Goal: Task Accomplishment & Management: Manage account settings

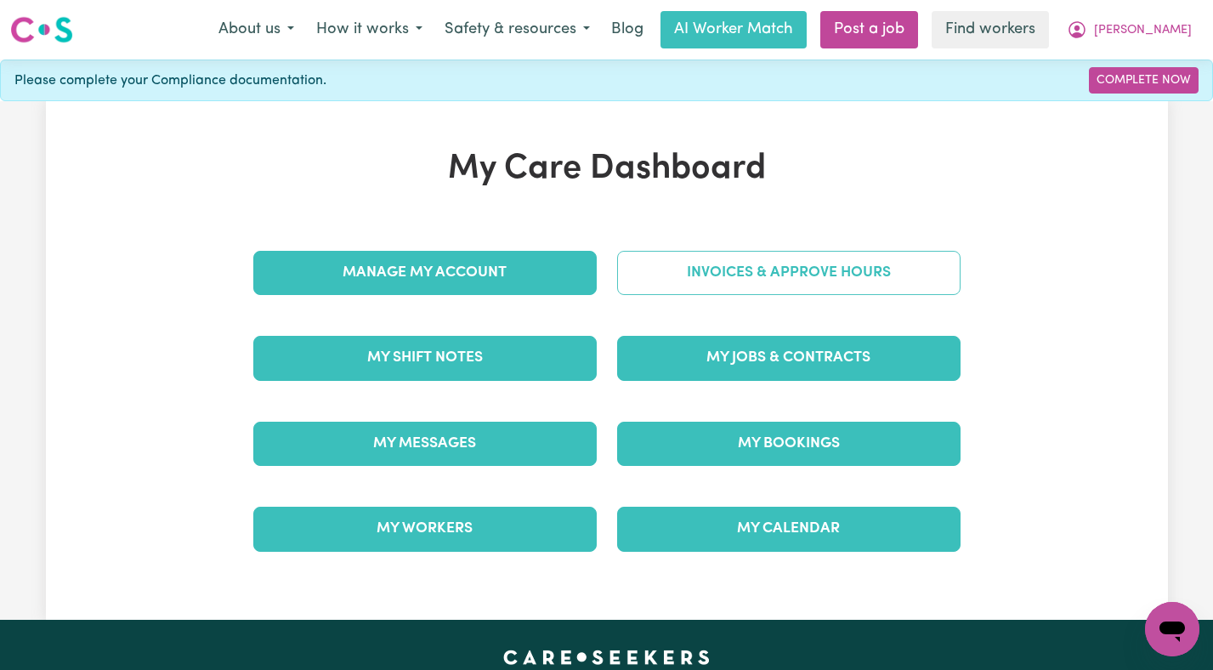
click at [757, 269] on link "Invoices & Approve Hours" at bounding box center [788, 273] width 343 height 44
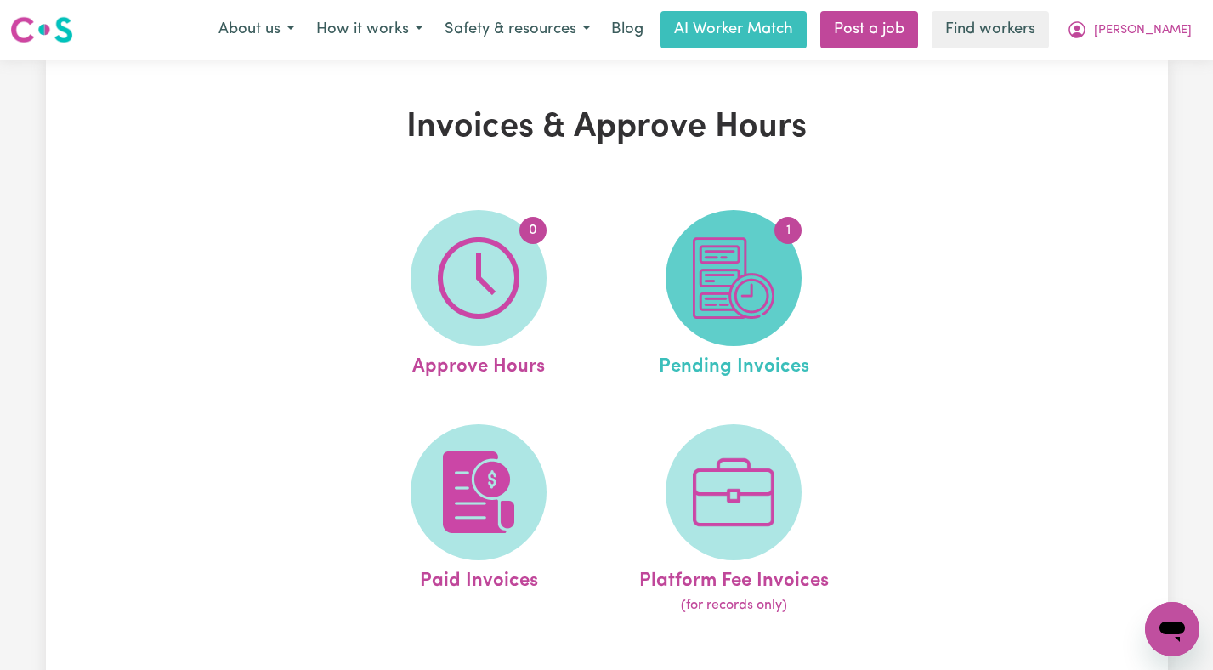
click at [757, 269] on img at bounding box center [734, 278] width 82 height 82
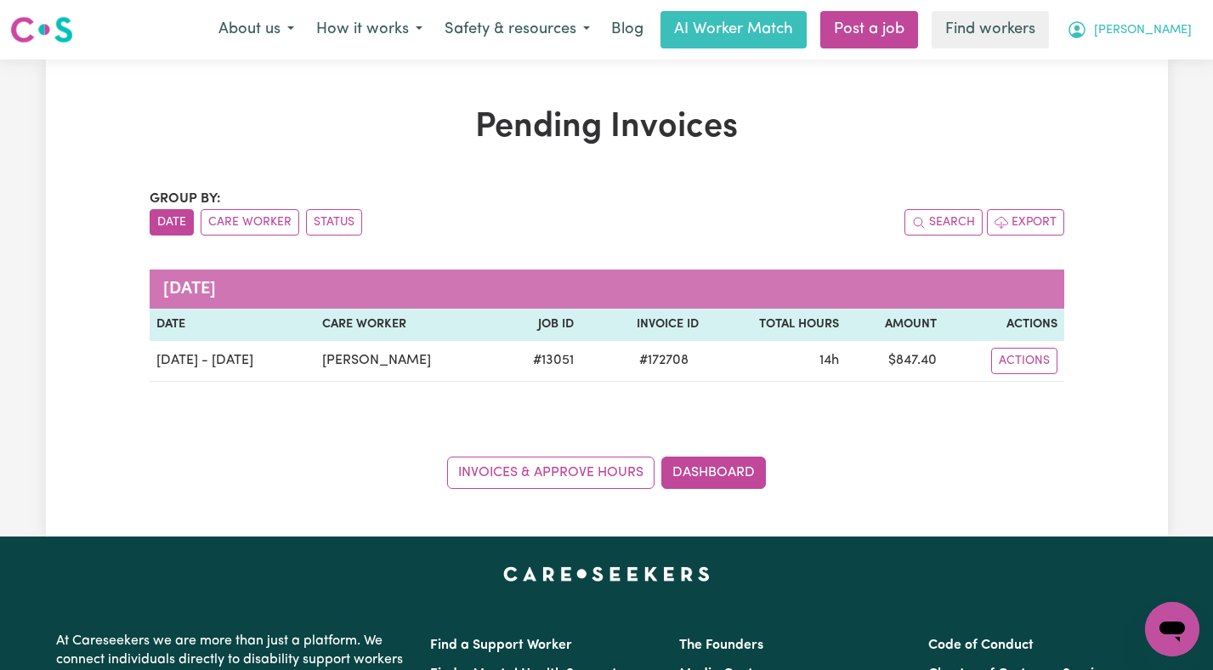
click at [1147, 31] on span "[PERSON_NAME]" at bounding box center [1143, 30] width 98 height 19
click at [1140, 93] on link "Logout" at bounding box center [1134, 98] width 134 height 32
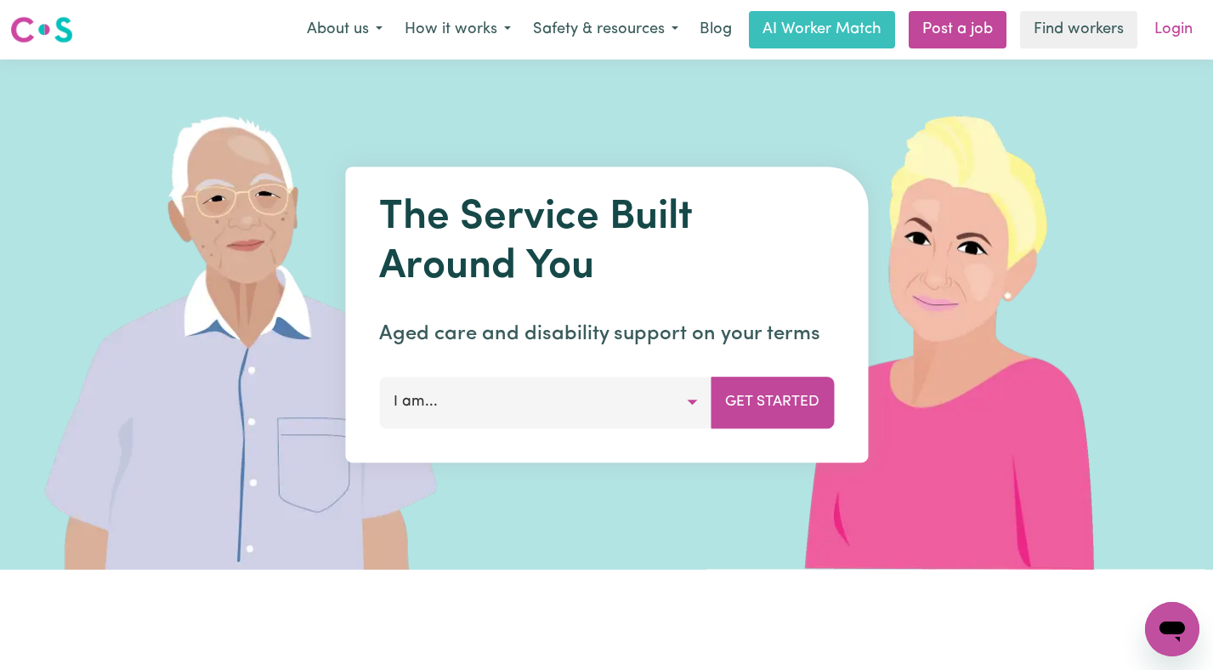
click at [1162, 30] on link "Login" at bounding box center [1173, 29] width 59 height 37
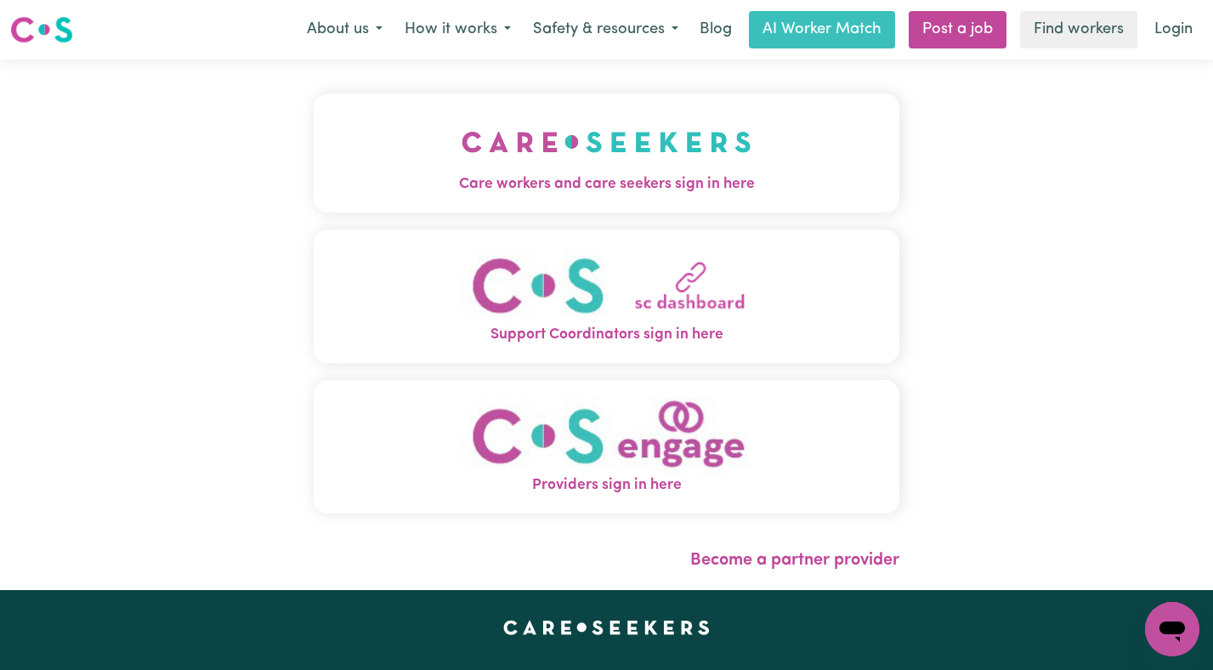
click at [592, 159] on button "Care workers and care seekers sign in here" at bounding box center [607, 152] width 586 height 119
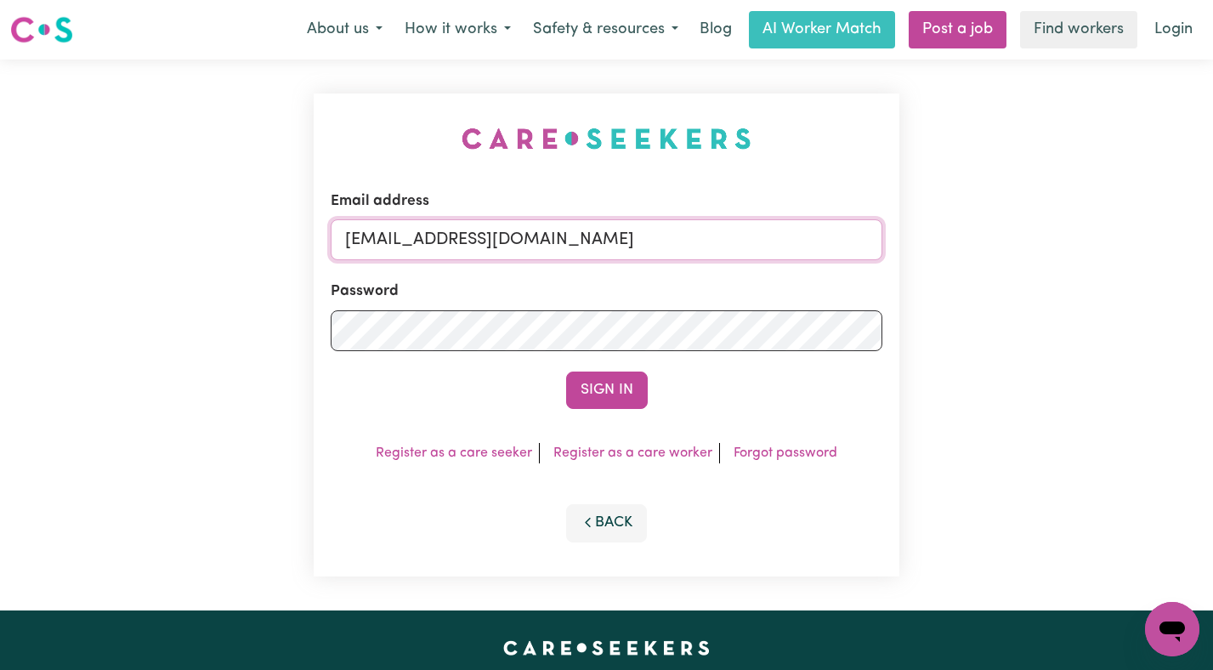
drag, startPoint x: 824, startPoint y: 240, endPoint x: 428, endPoint y: 245, distance: 396.1
click at [428, 245] on input "[EMAIL_ADDRESS][DOMAIN_NAME]" at bounding box center [607, 239] width 552 height 41
paste input "GilbertThomasVC"
type input "[EMAIL_ADDRESS][DOMAIN_NAME]"
click at [566, 371] on button "Sign In" at bounding box center [607, 389] width 82 height 37
